Goal: Information Seeking & Learning: Learn about a topic

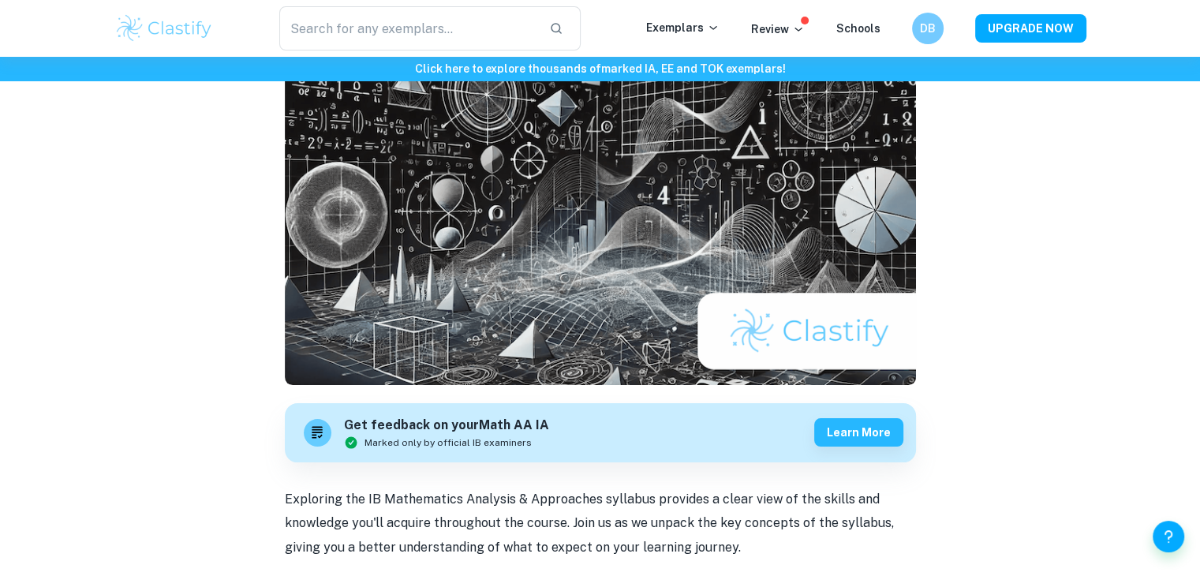
scroll to position [131, 0]
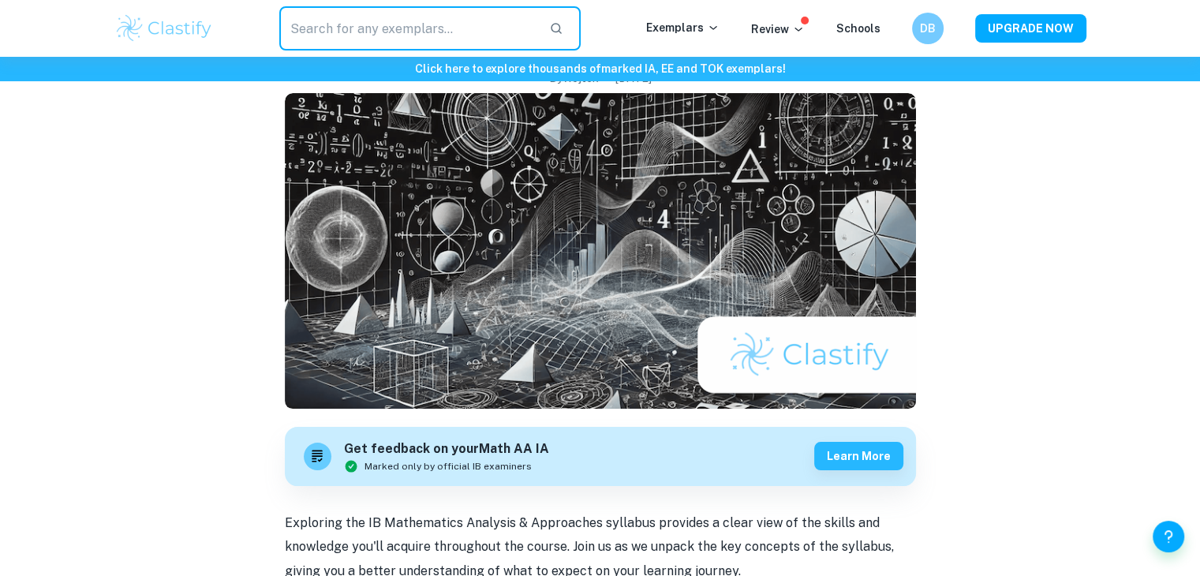
click at [290, 30] on input "text" at bounding box center [408, 28] width 258 height 44
type input "IA"
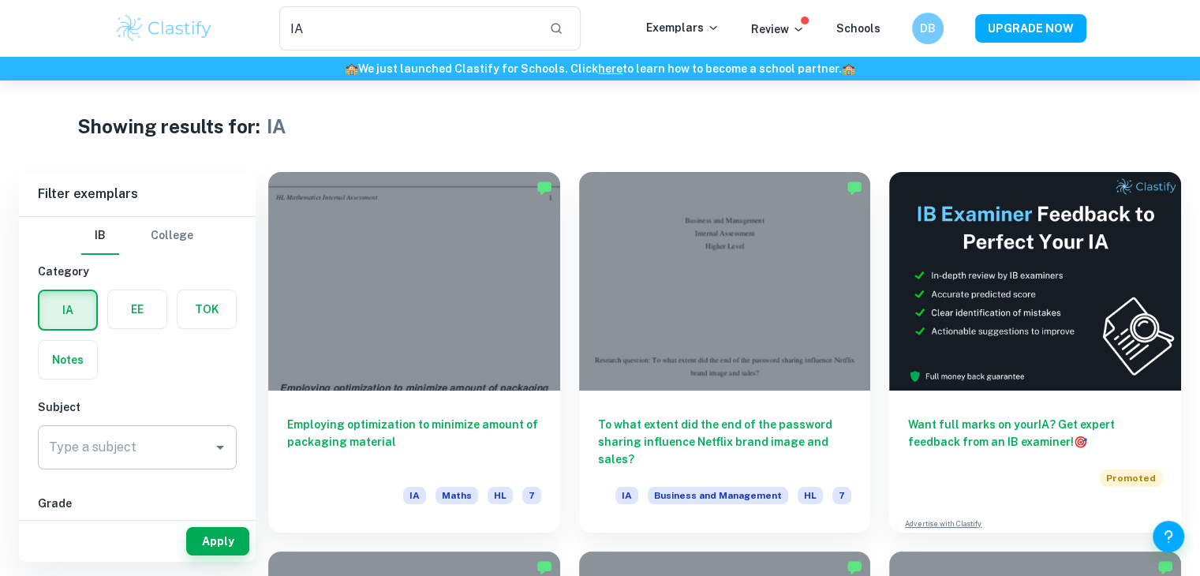
click at [95, 455] on input "Type a subject" at bounding box center [125, 447] width 161 height 30
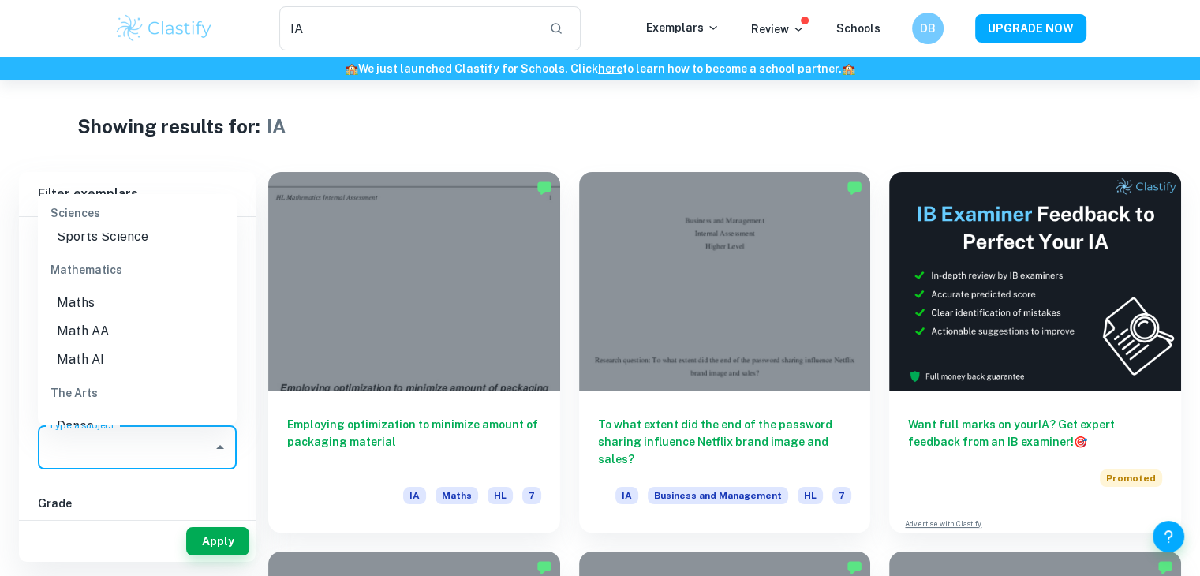
scroll to position [2218, 0]
click at [95, 356] on div "The Arts" at bounding box center [137, 368] width 199 height 38
click at [99, 304] on li "Math AA" at bounding box center [137, 306] width 199 height 28
type input "Math AA"
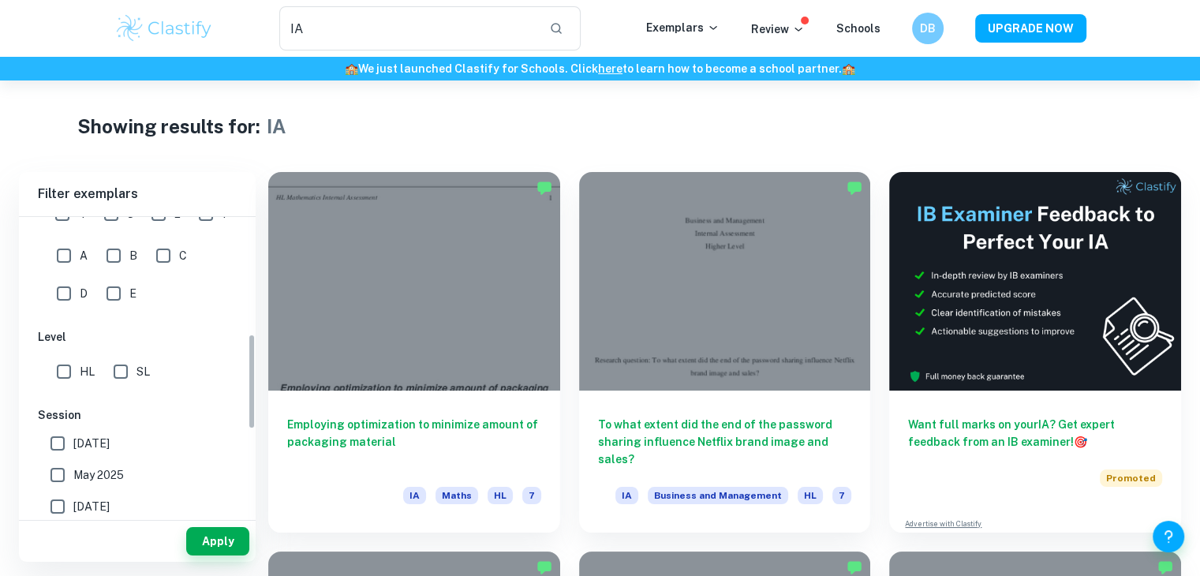
scroll to position [360, 0]
click at [50, 364] on input "HL" at bounding box center [64, 372] width 32 height 32
checkbox input "true"
click at [195, 547] on button "Apply" at bounding box center [217, 541] width 63 height 28
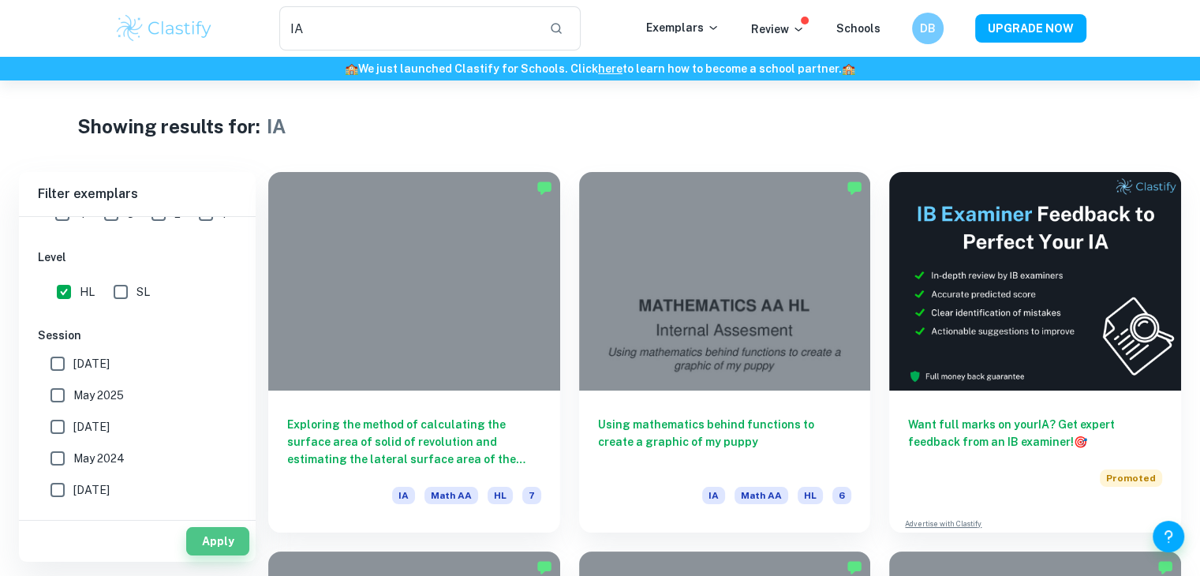
click at [195, 547] on button "Apply" at bounding box center [217, 541] width 63 height 28
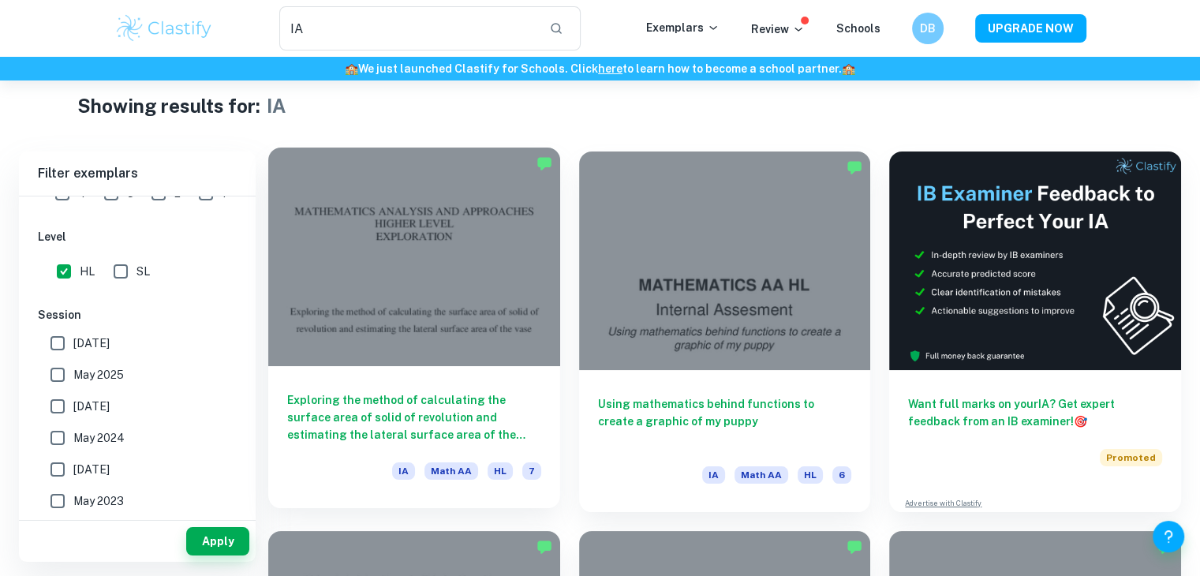
scroll to position [15, 0]
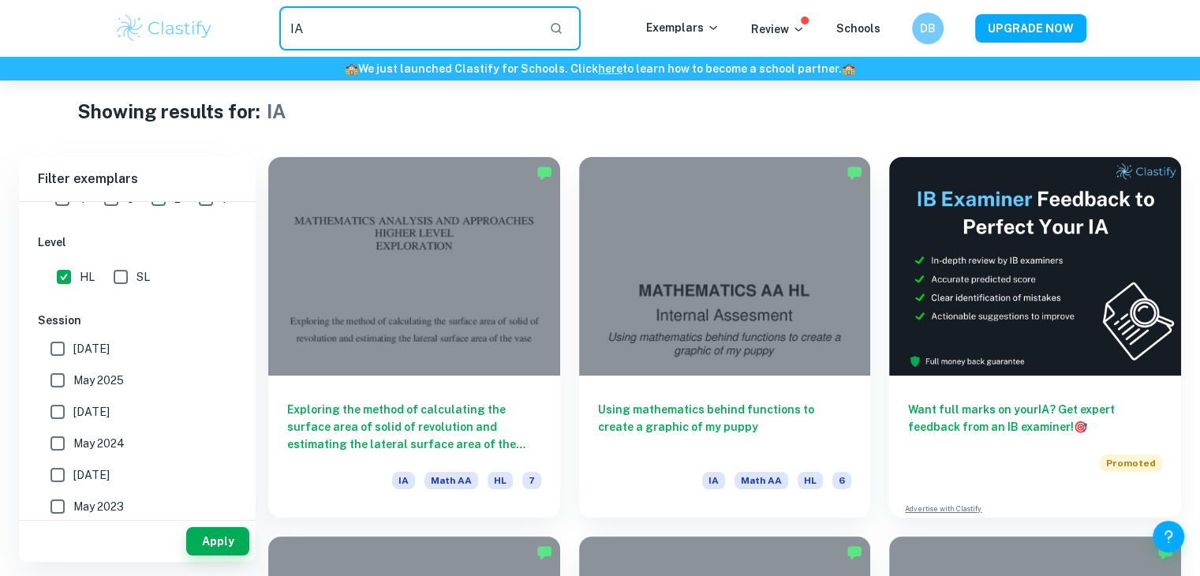
click at [413, 23] on input "IA" at bounding box center [408, 28] width 258 height 44
type input "I"
type input "GPS math aa hl IA"
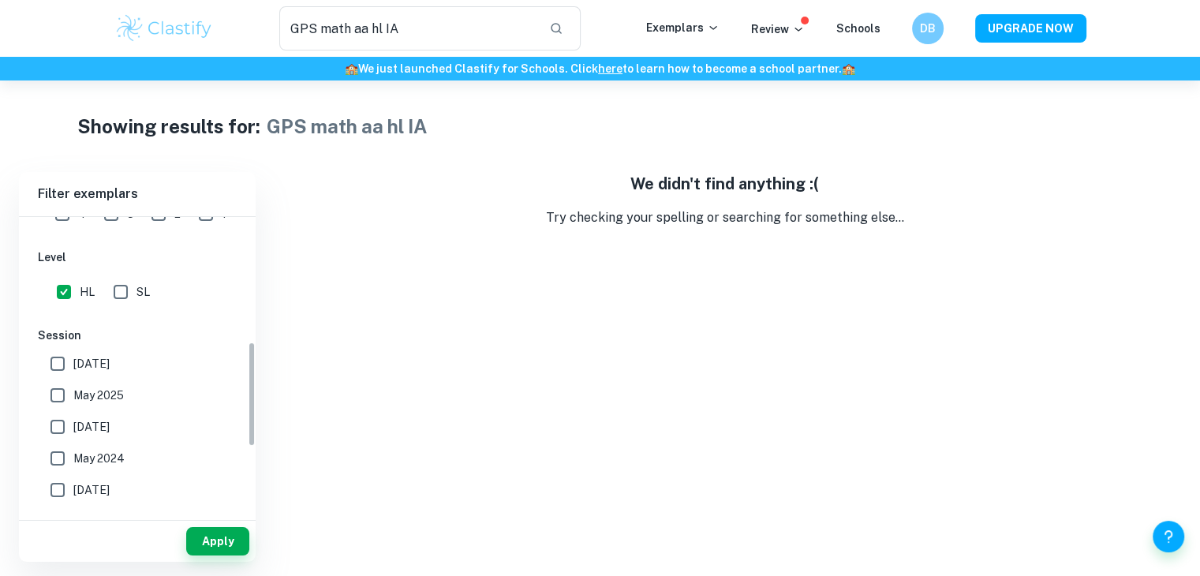
scroll to position [353, 0]
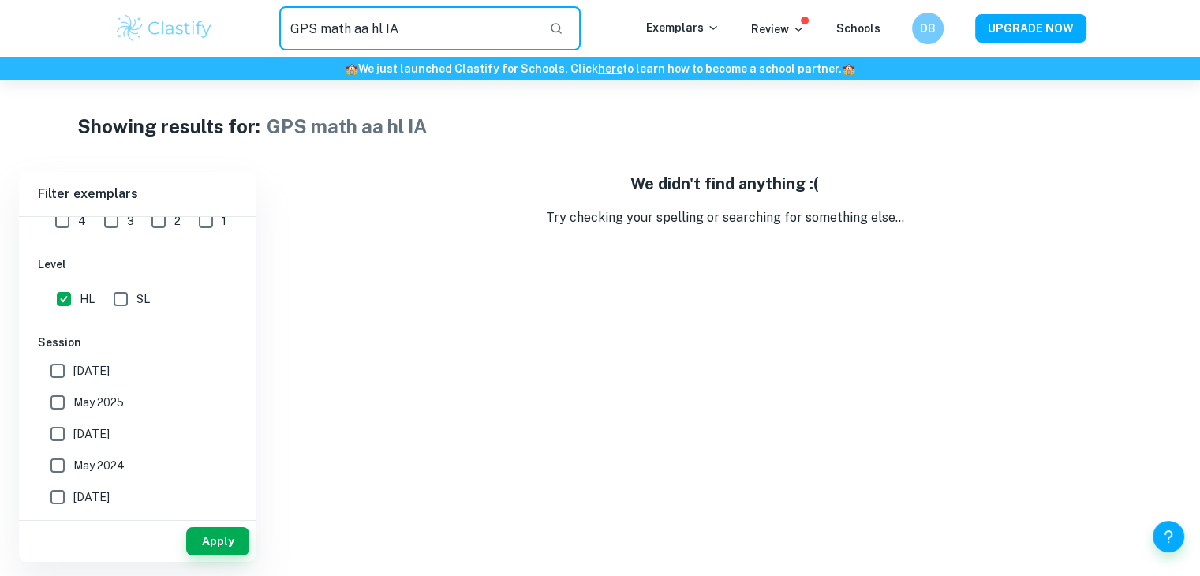
drag, startPoint x: 421, startPoint y: 32, endPoint x: 246, endPoint y: 17, distance: 175.8
click at [246, 17] on div "GPS math aa hl IA ​" at bounding box center [429, 28] width 431 height 44
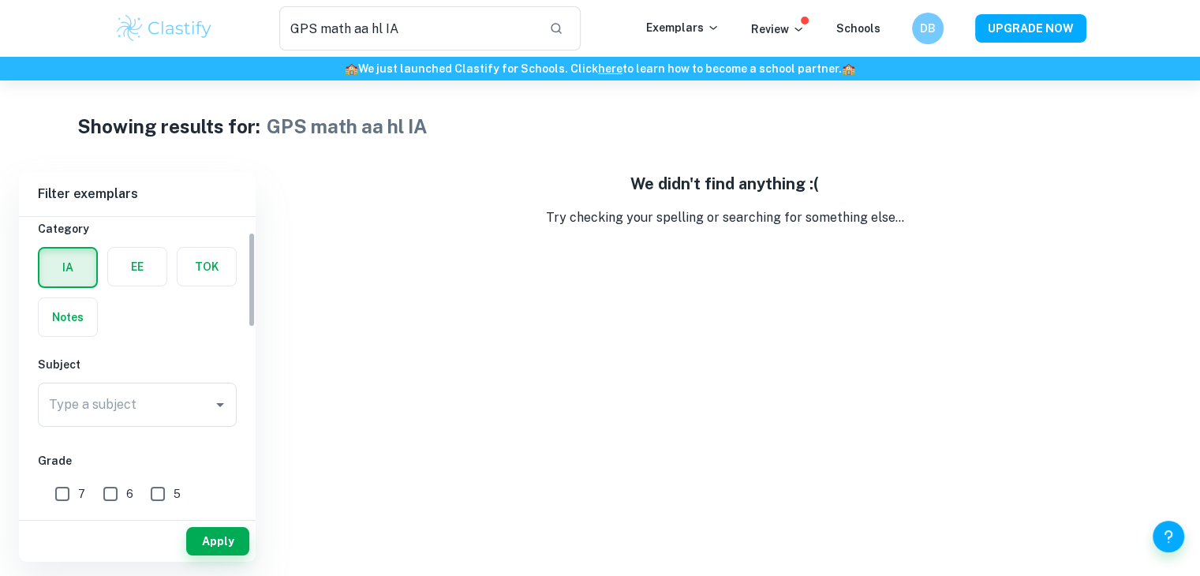
scroll to position [47, 0]
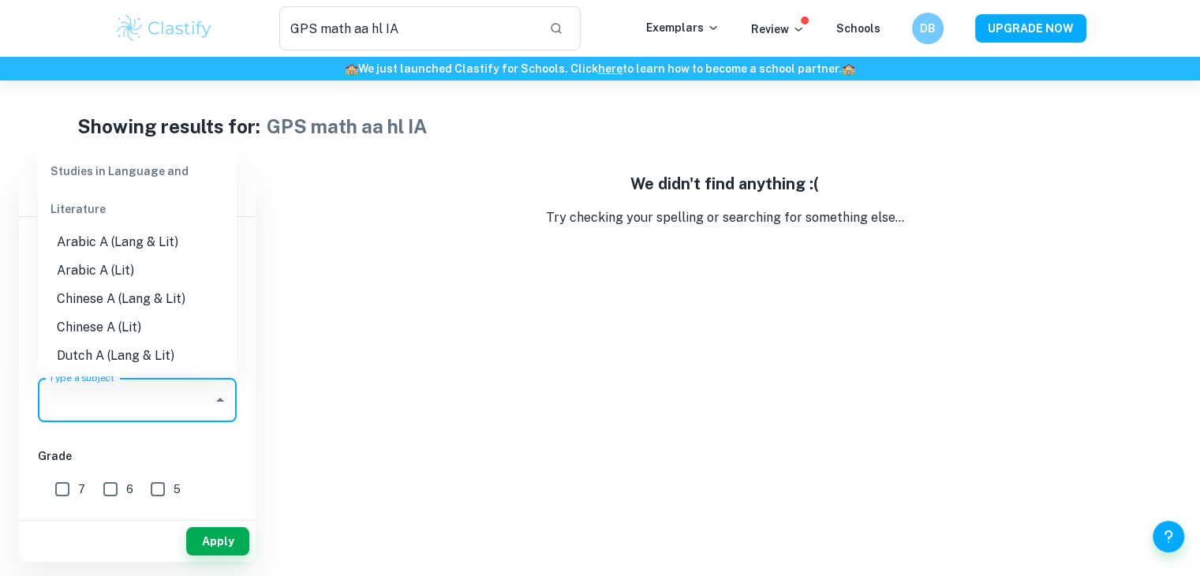
click at [133, 400] on input "Type a subject" at bounding box center [125, 400] width 161 height 30
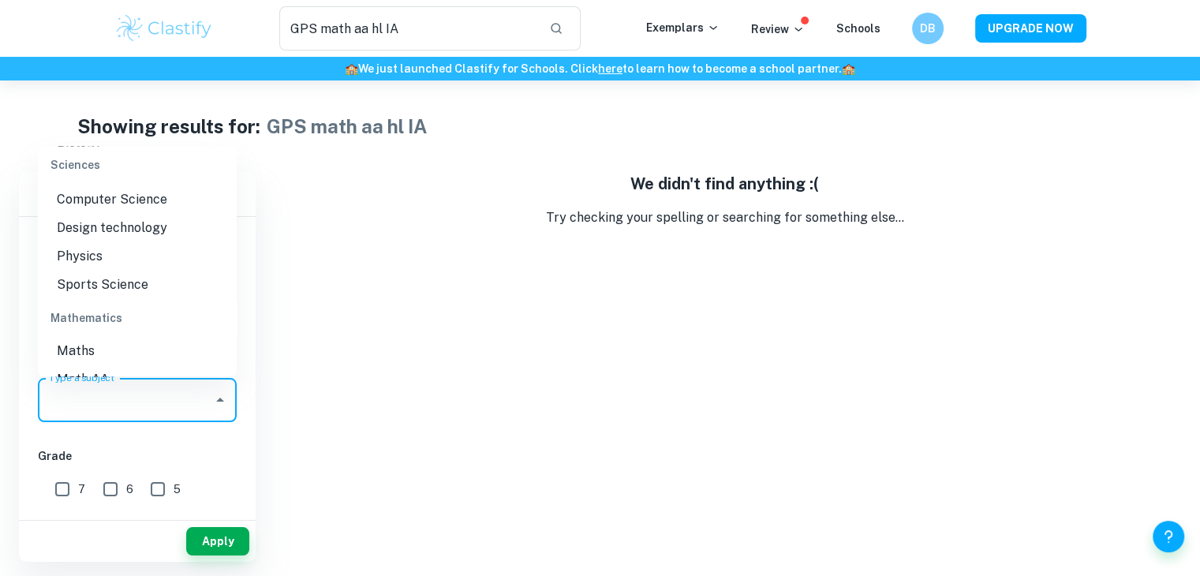
scroll to position [2141, 0]
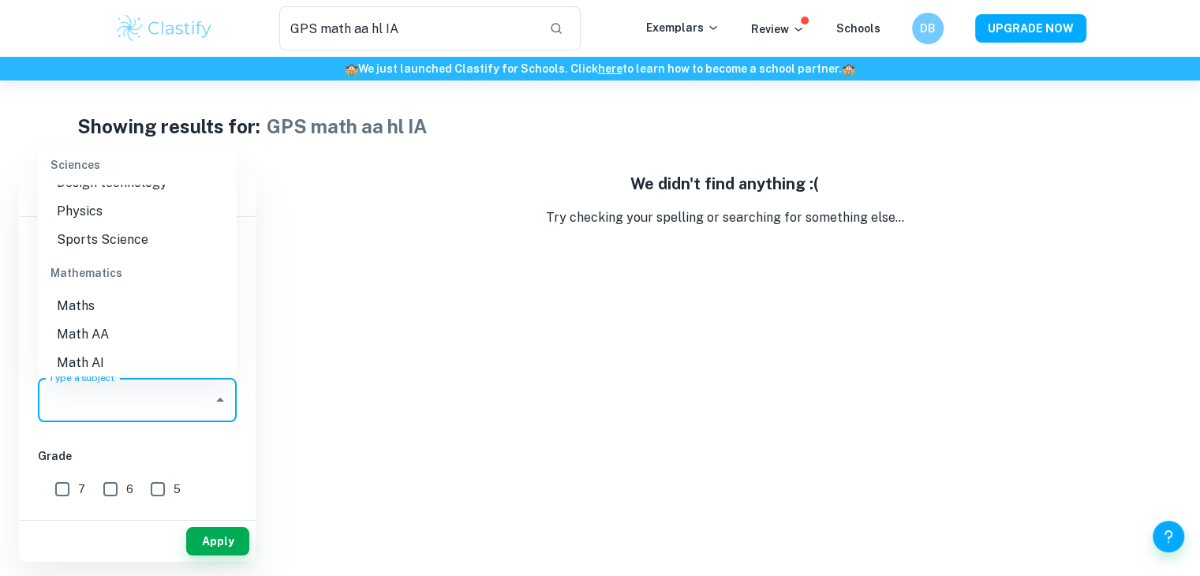
click at [76, 340] on li "Math AA" at bounding box center [137, 334] width 199 height 28
type input "Math AA"
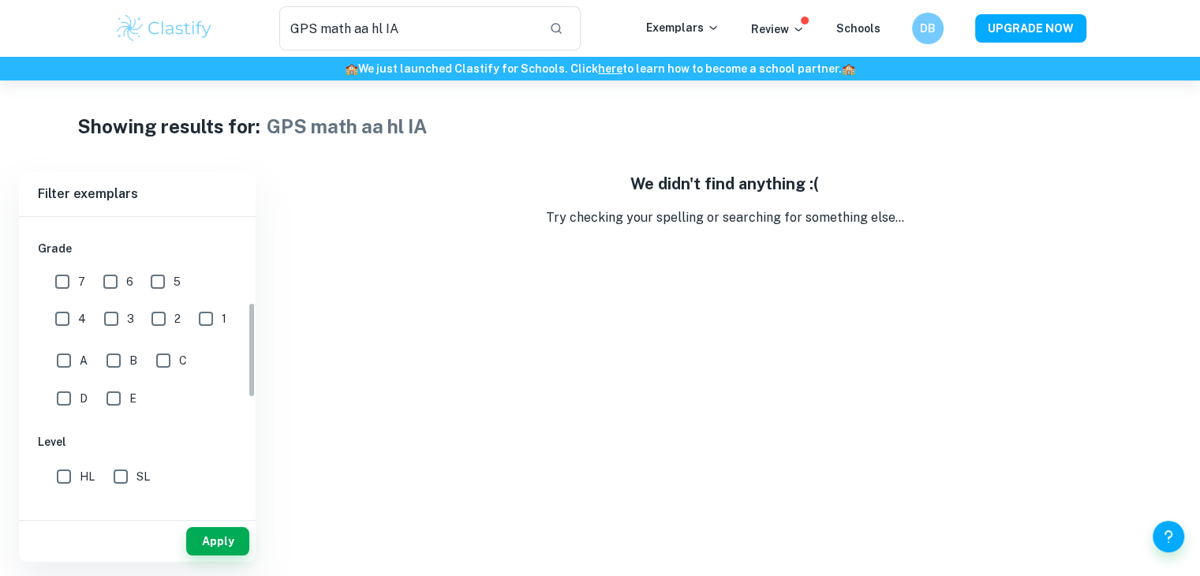
scroll to position [265, 0]
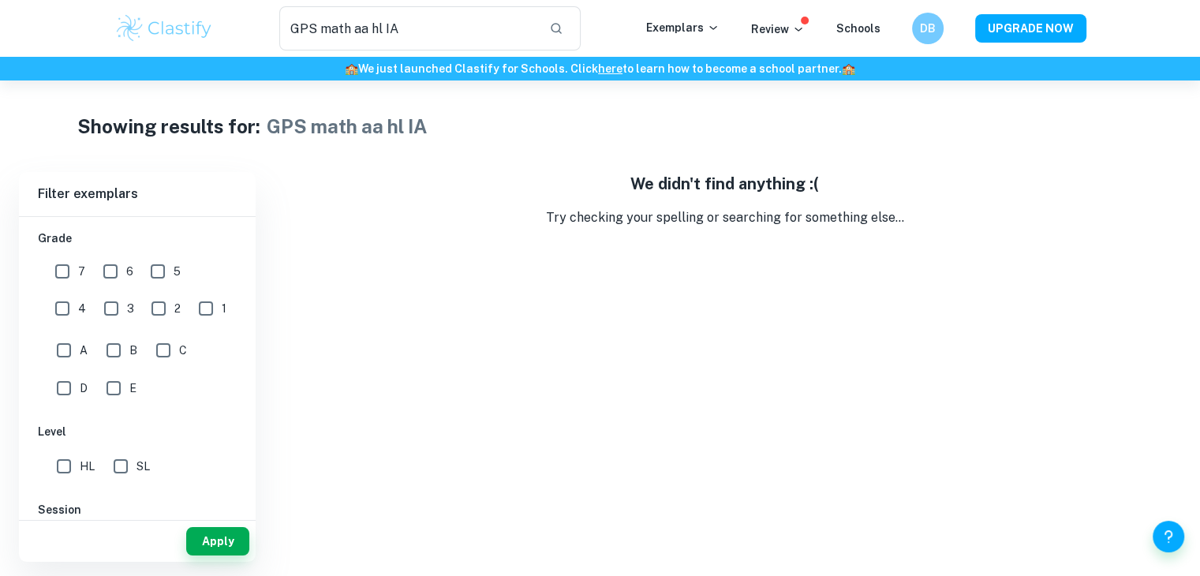
click at [66, 466] on input "HL" at bounding box center [64, 466] width 32 height 32
checkbox input "true"
click at [198, 528] on button "Apply" at bounding box center [217, 541] width 63 height 28
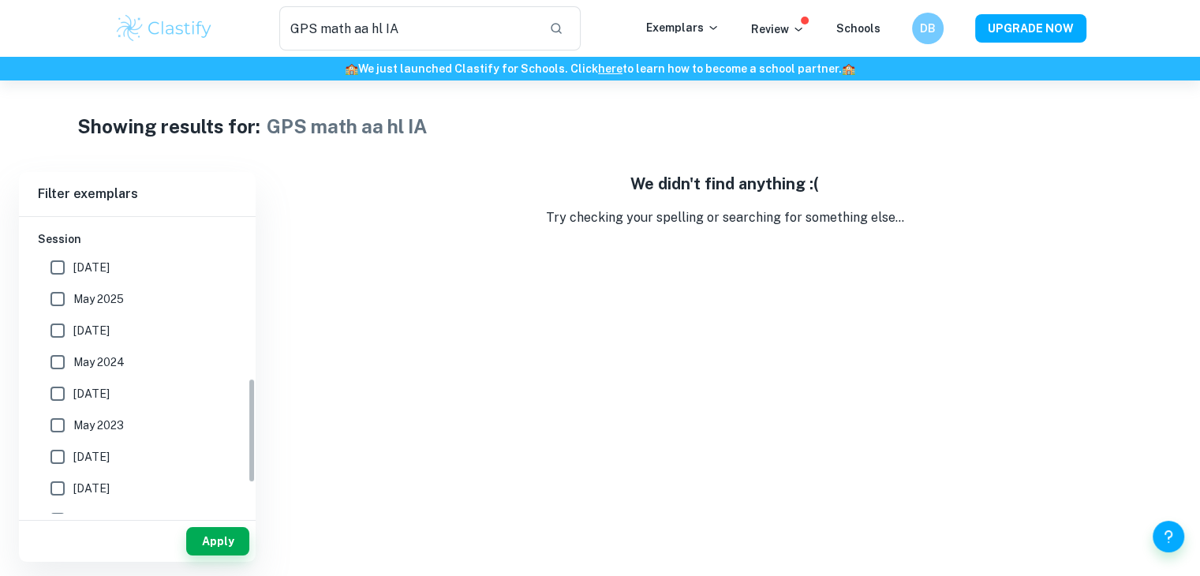
scroll to position [457, 0]
click at [203, 551] on button "Apply" at bounding box center [217, 541] width 63 height 28
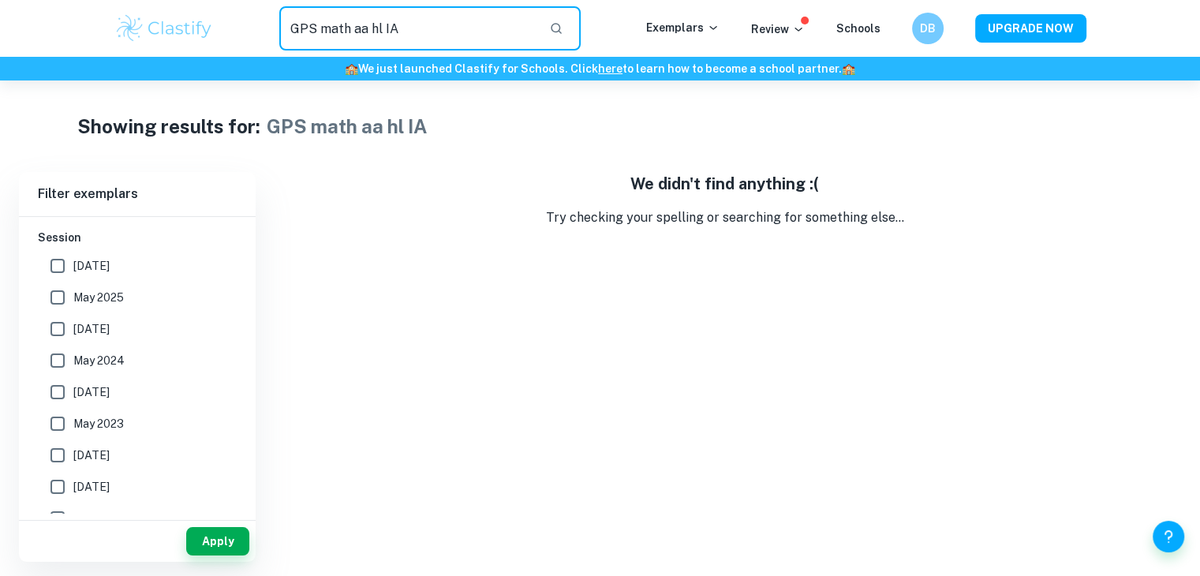
drag, startPoint x: 445, startPoint y: 29, endPoint x: 290, endPoint y: 22, distance: 154.7
click at [290, 22] on input "GPS math aa hl IA" at bounding box center [408, 28] width 258 height 44
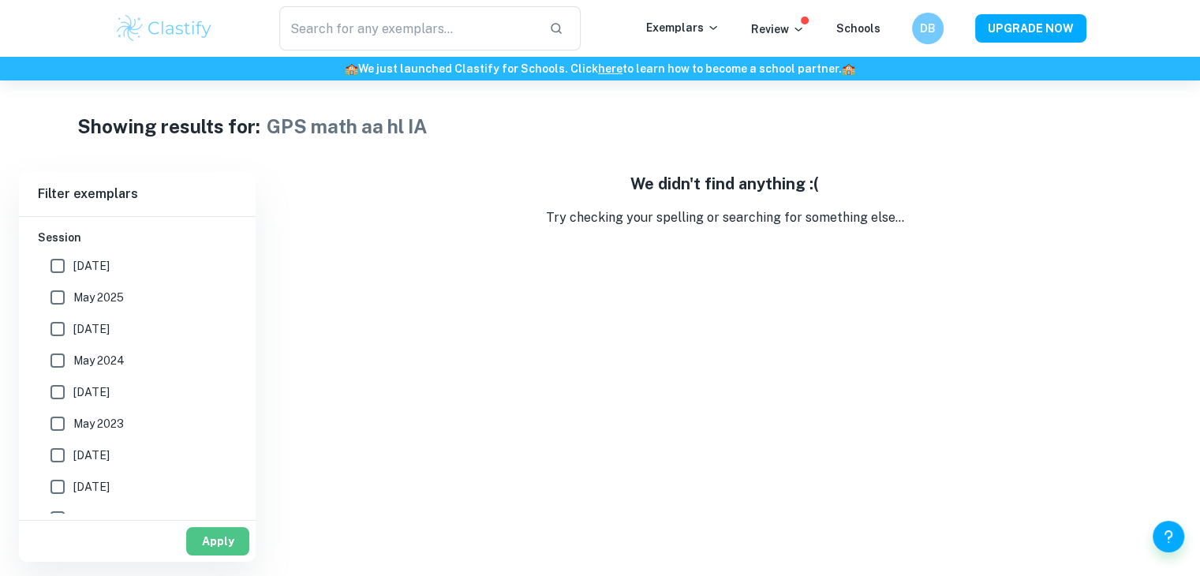
click at [216, 542] on button "Apply" at bounding box center [217, 541] width 63 height 28
type input "IA"
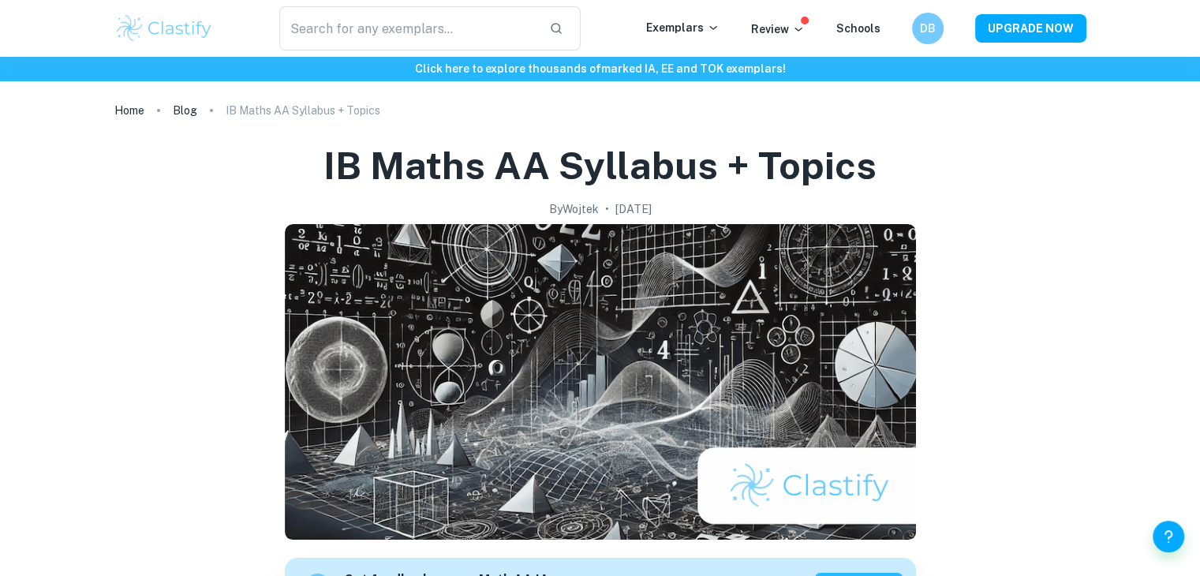
type input "IA"
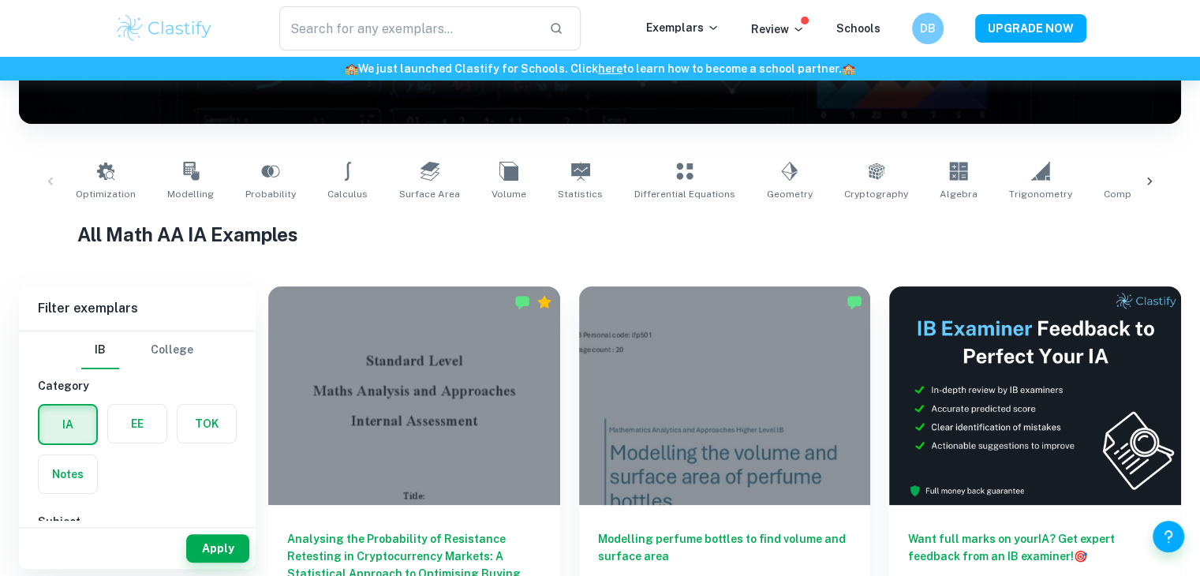
scroll to position [246, 0]
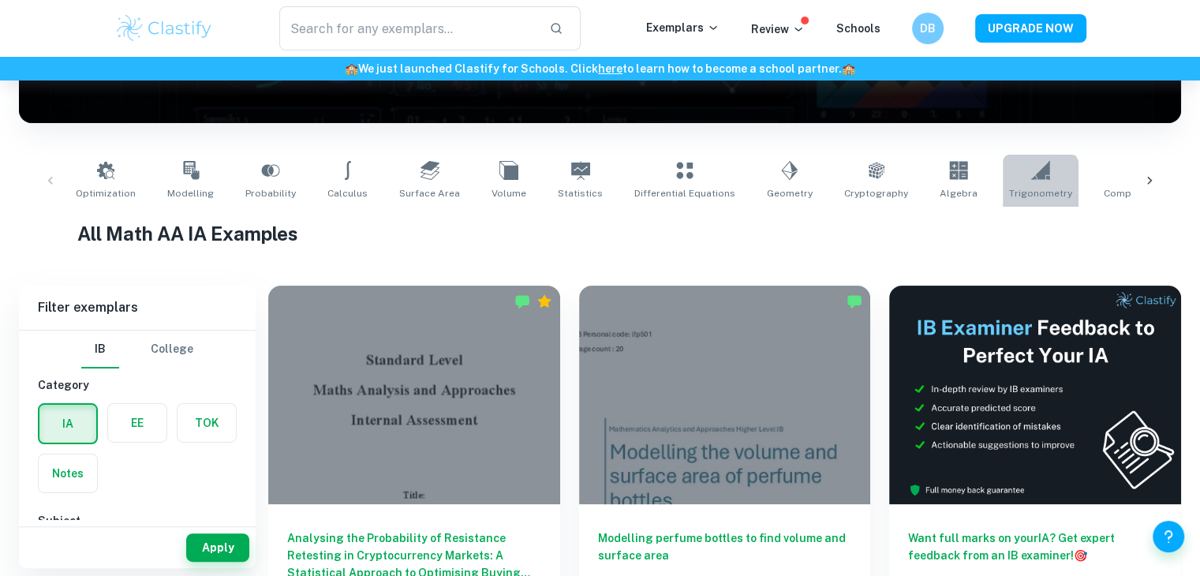
click at [1002, 188] on link "Trigonometry" at bounding box center [1040, 181] width 76 height 52
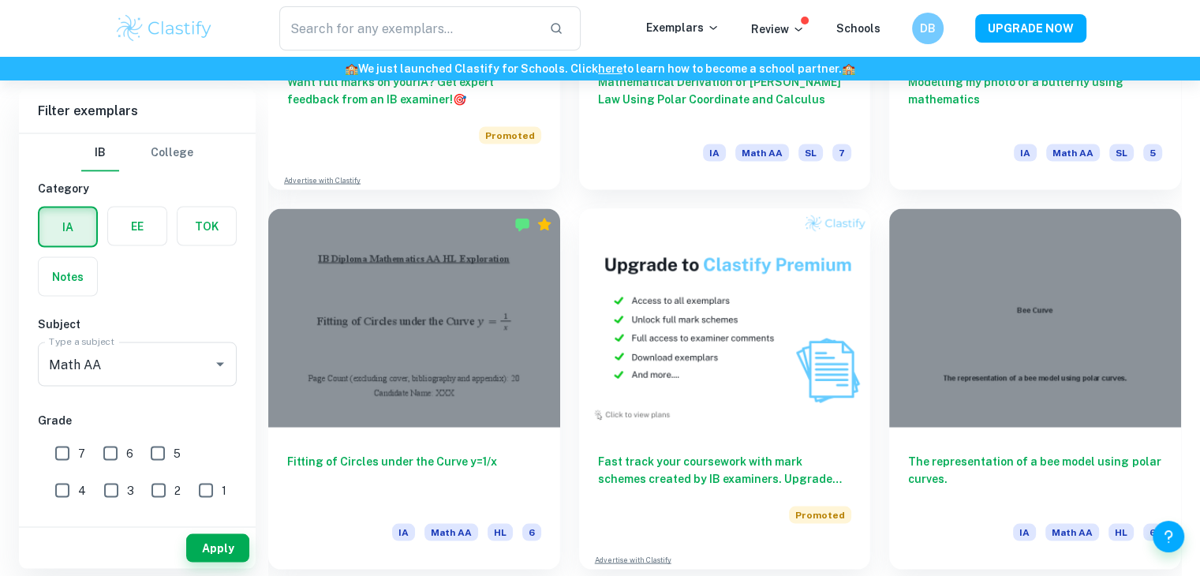
scroll to position [2981, 0]
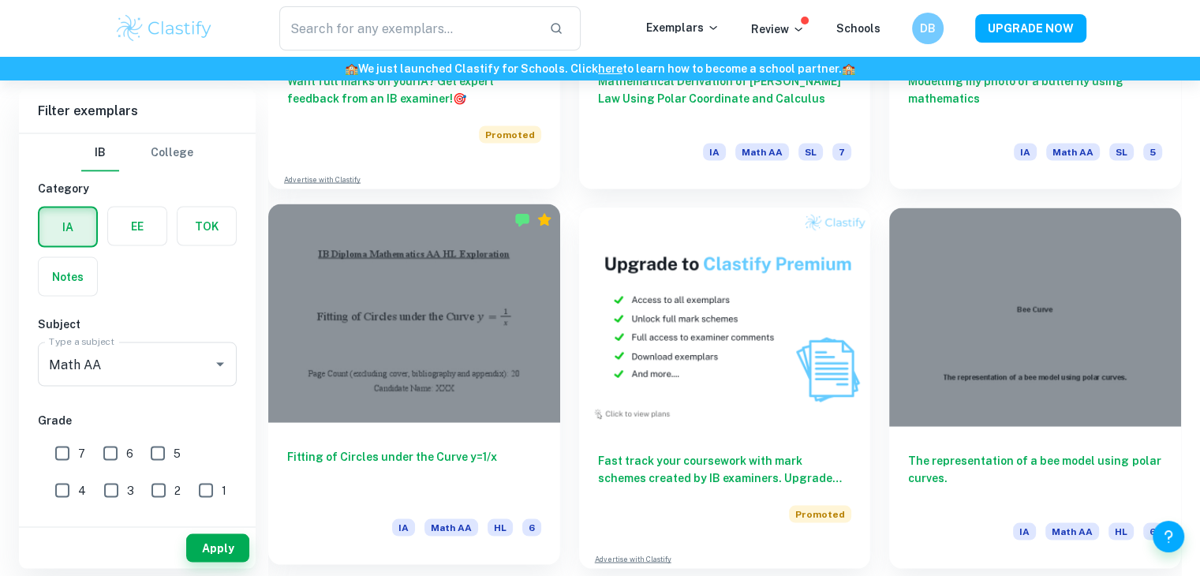
click at [326, 343] on div at bounding box center [414, 312] width 292 height 218
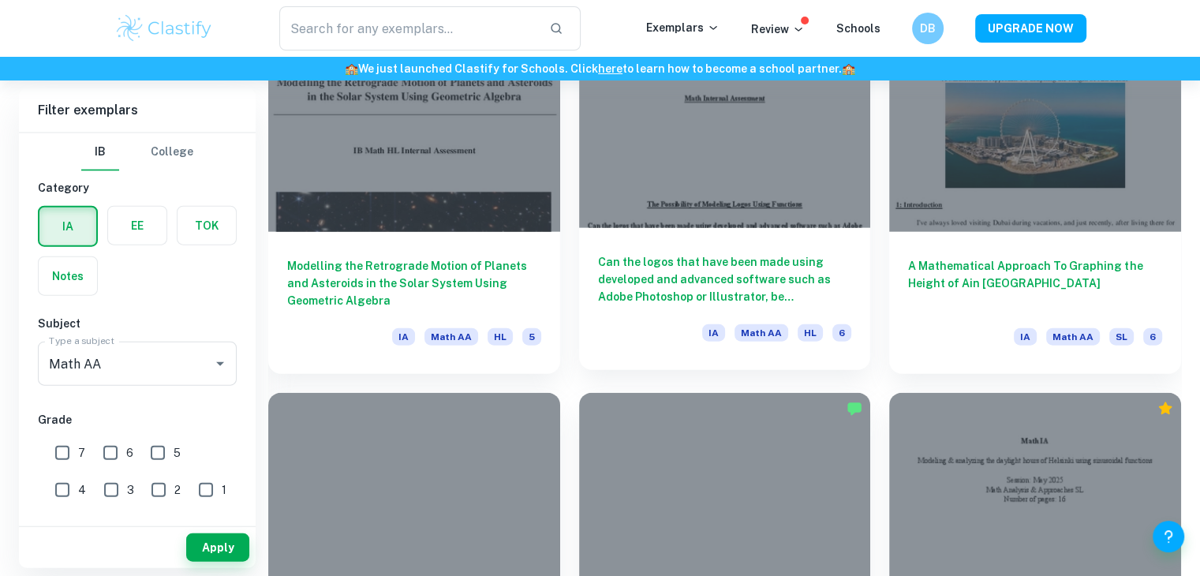
scroll to position [3543, 0]
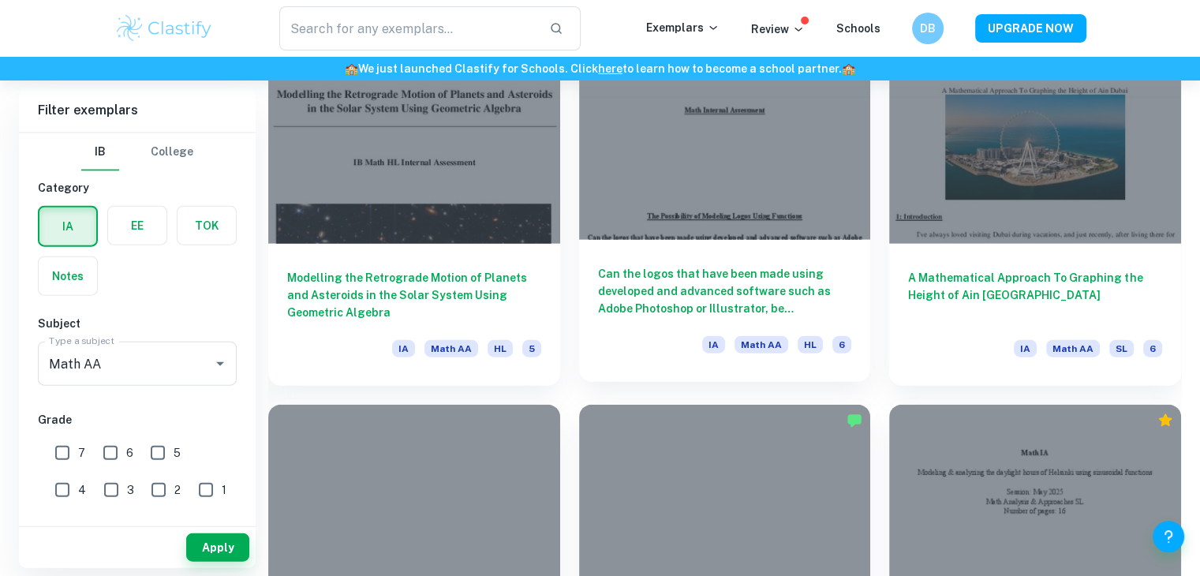
click at [659, 276] on h6 "Can the logos that have been made using developed and advanced software such as…" at bounding box center [725, 291] width 254 height 52
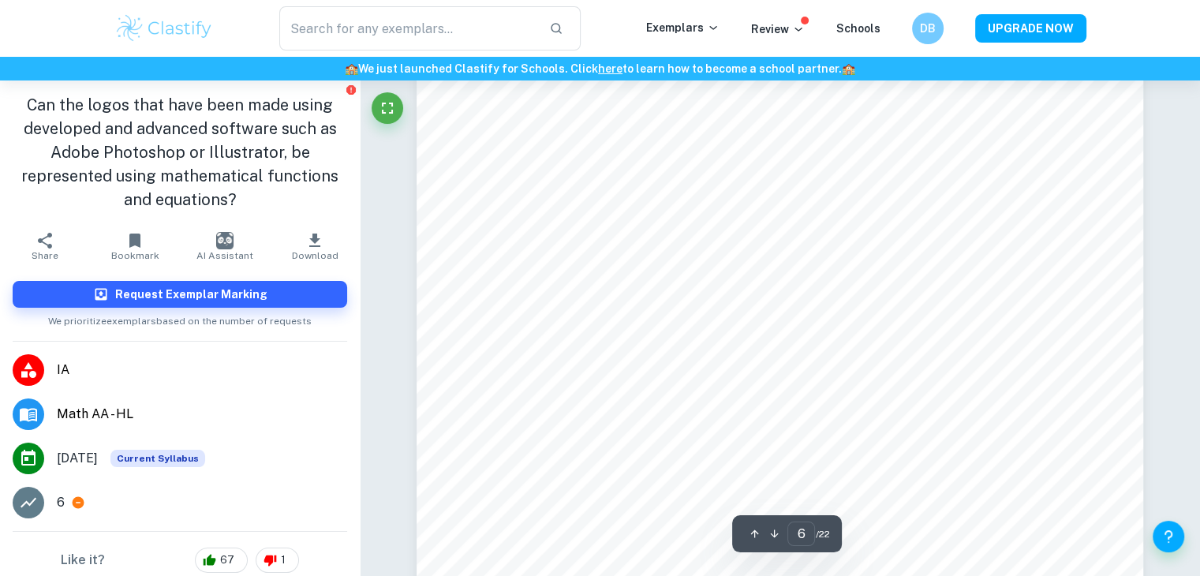
scroll to position [5172, 0]
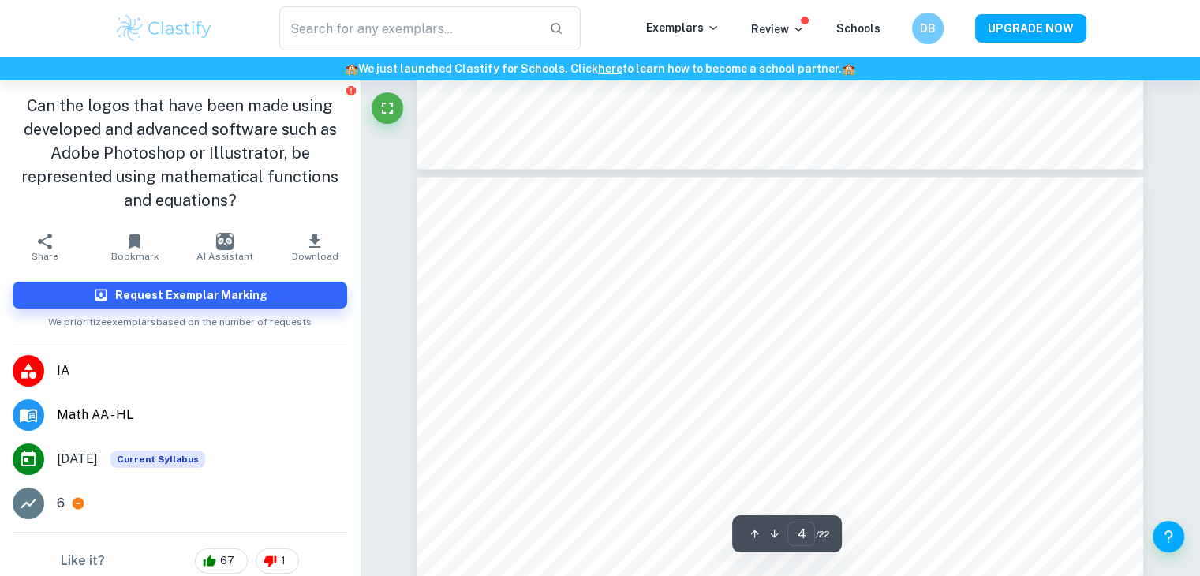
type input "3"
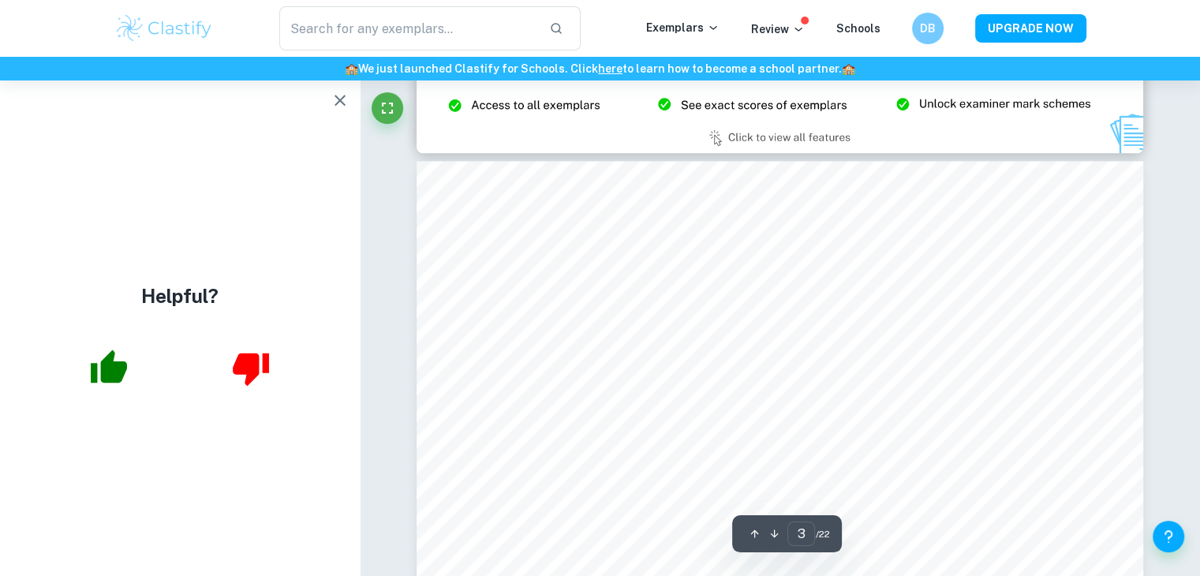
scroll to position [2063, 0]
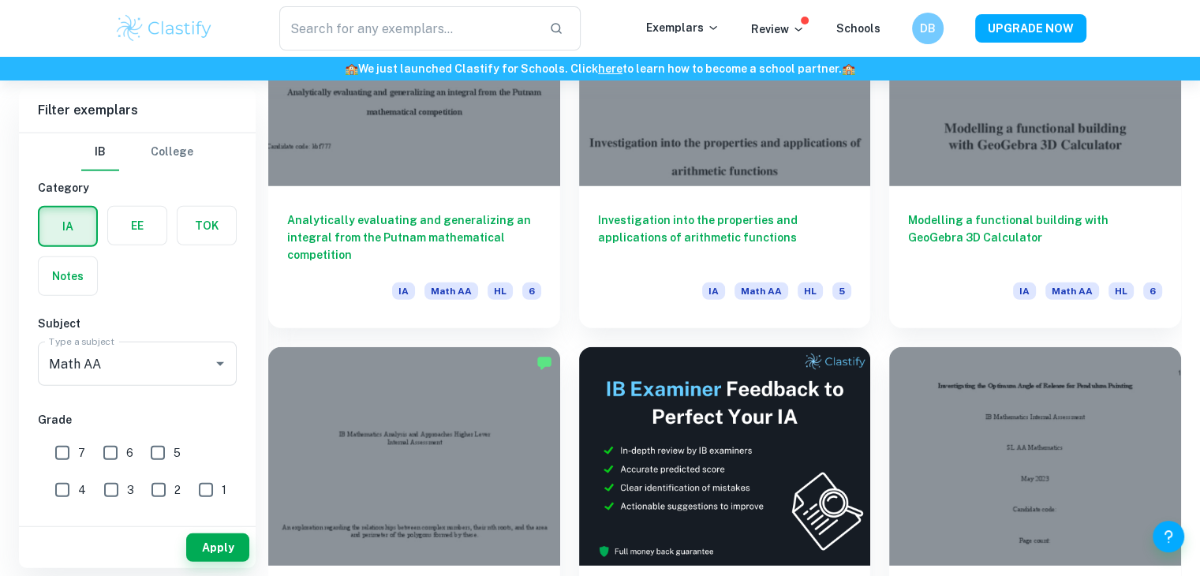
scroll to position [4363, 0]
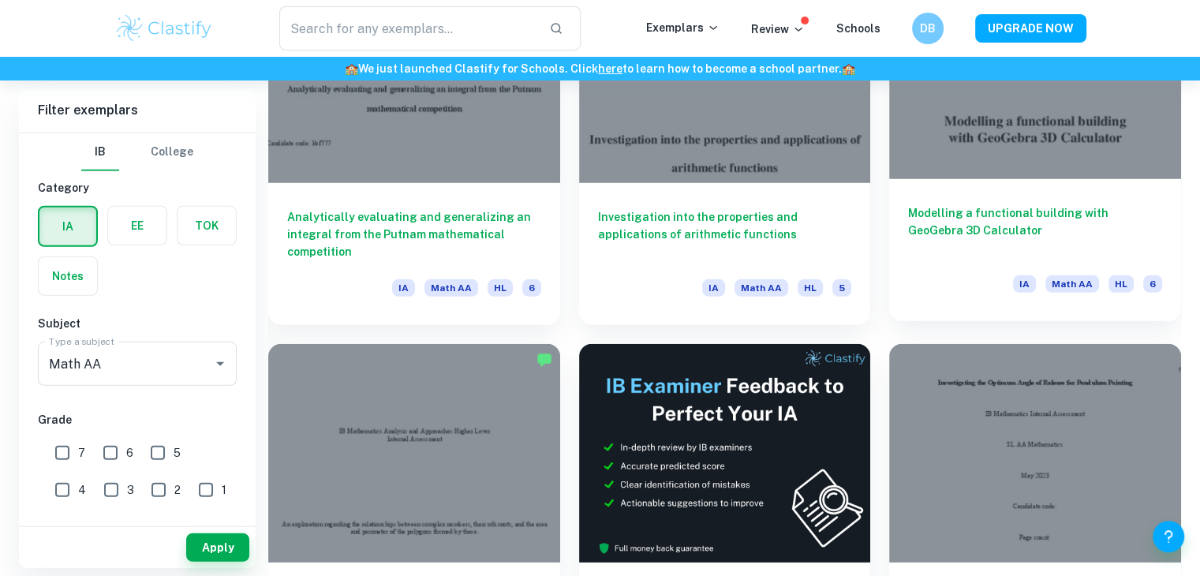
click at [950, 237] on h6 "Modelling a functional building with GeoGebra 3D Calculator" at bounding box center [1035, 230] width 254 height 52
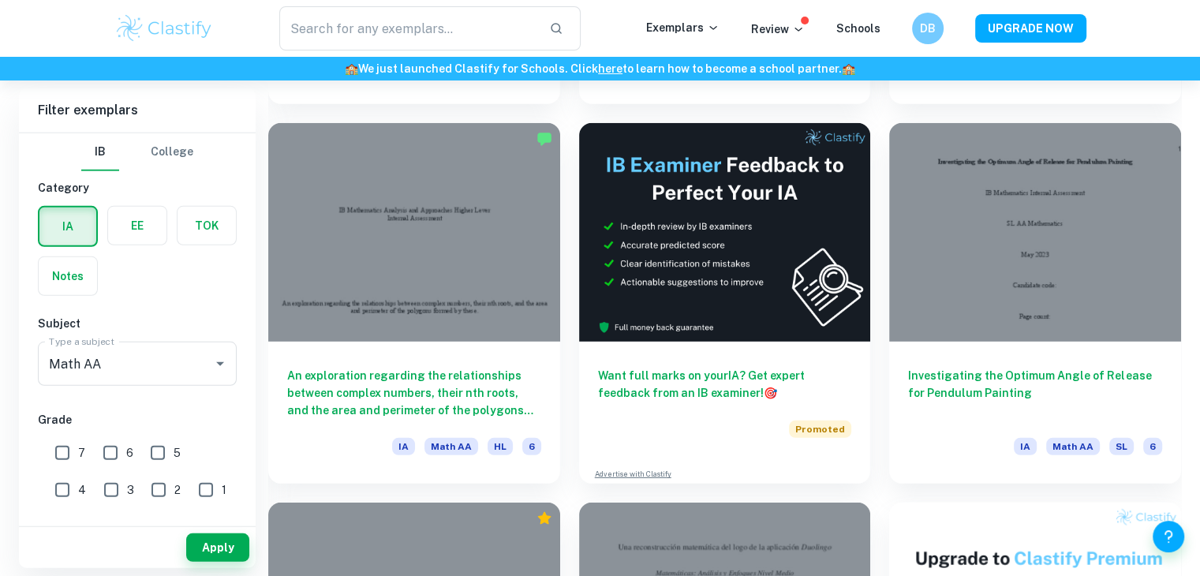
scroll to position [4583, 0]
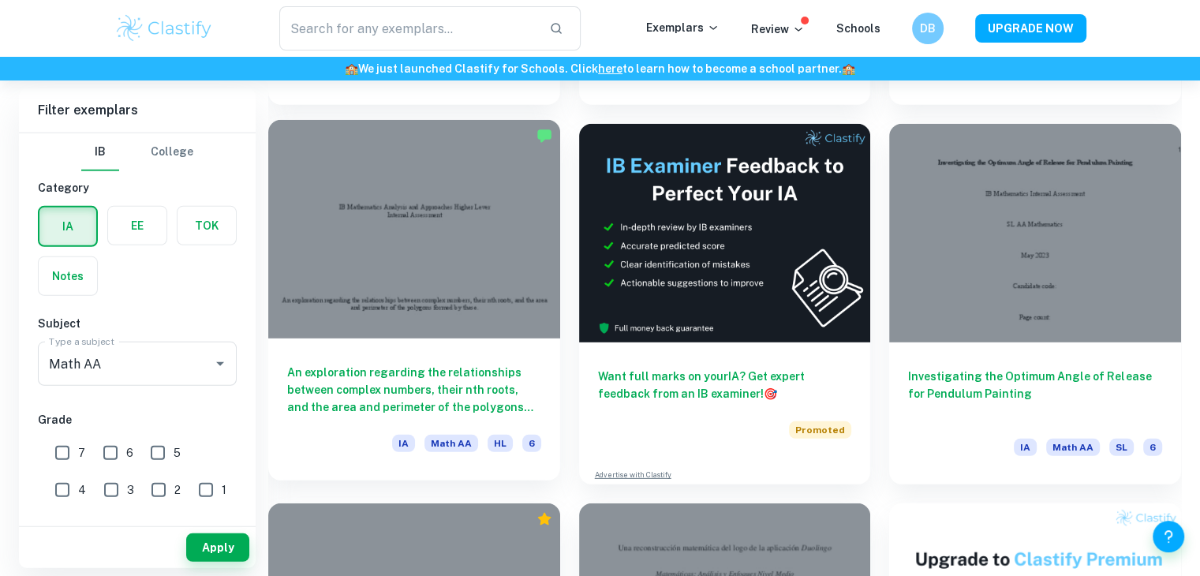
click at [424, 367] on h6 "An exploration regarding the relationships between complex numbers, their nth r…" at bounding box center [414, 390] width 254 height 52
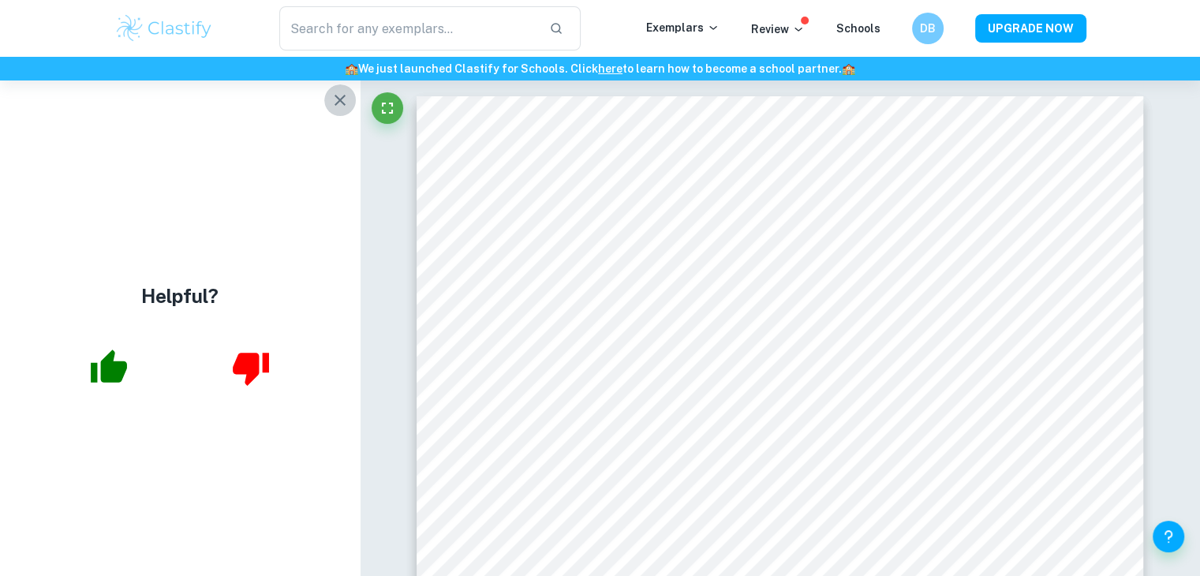
click at [334, 101] on icon "button" at bounding box center [339, 100] width 19 height 19
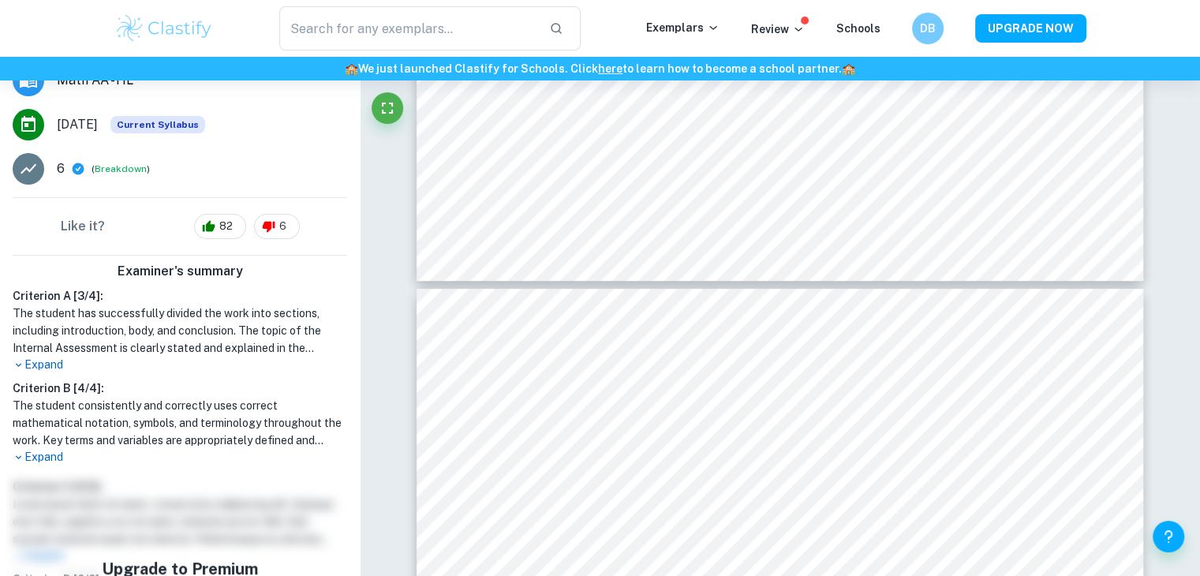
scroll to position [290, 0]
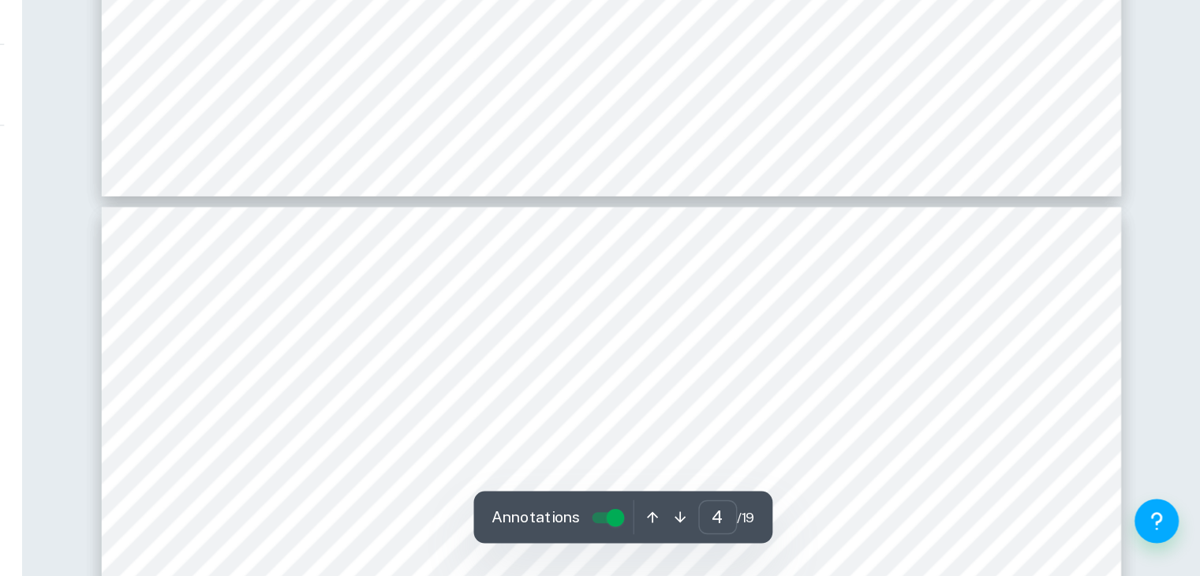
type input "5"
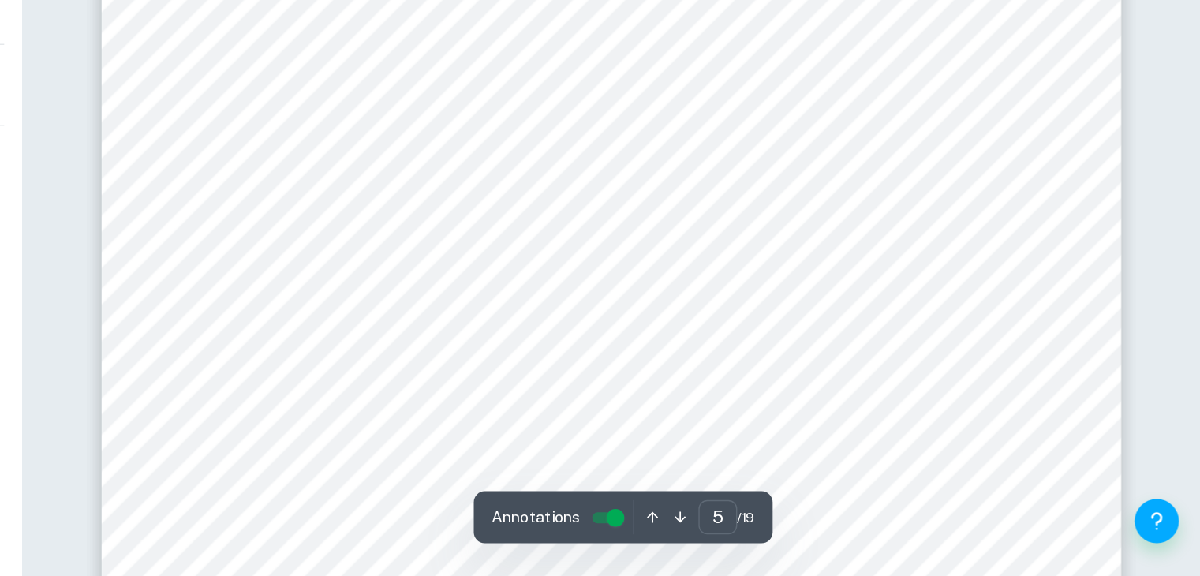
scroll to position [4485, 0]
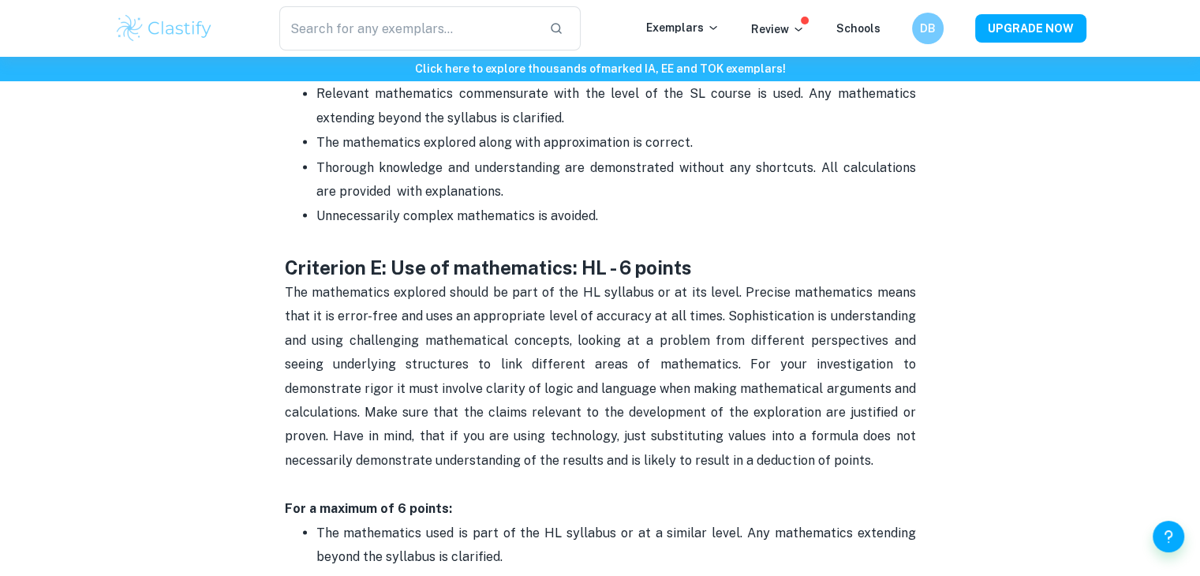
scroll to position [2883, 0]
